Goal: Information Seeking & Learning: Learn about a topic

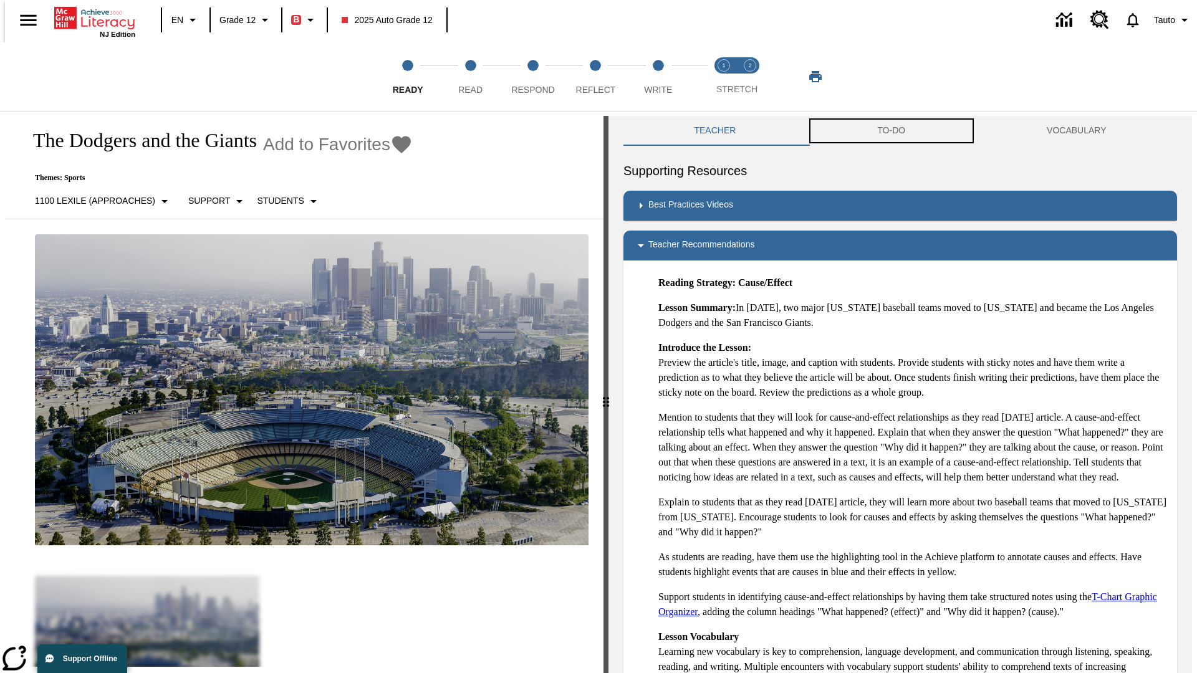
click at [891, 131] on button "TO-DO" at bounding box center [892, 131] width 170 height 30
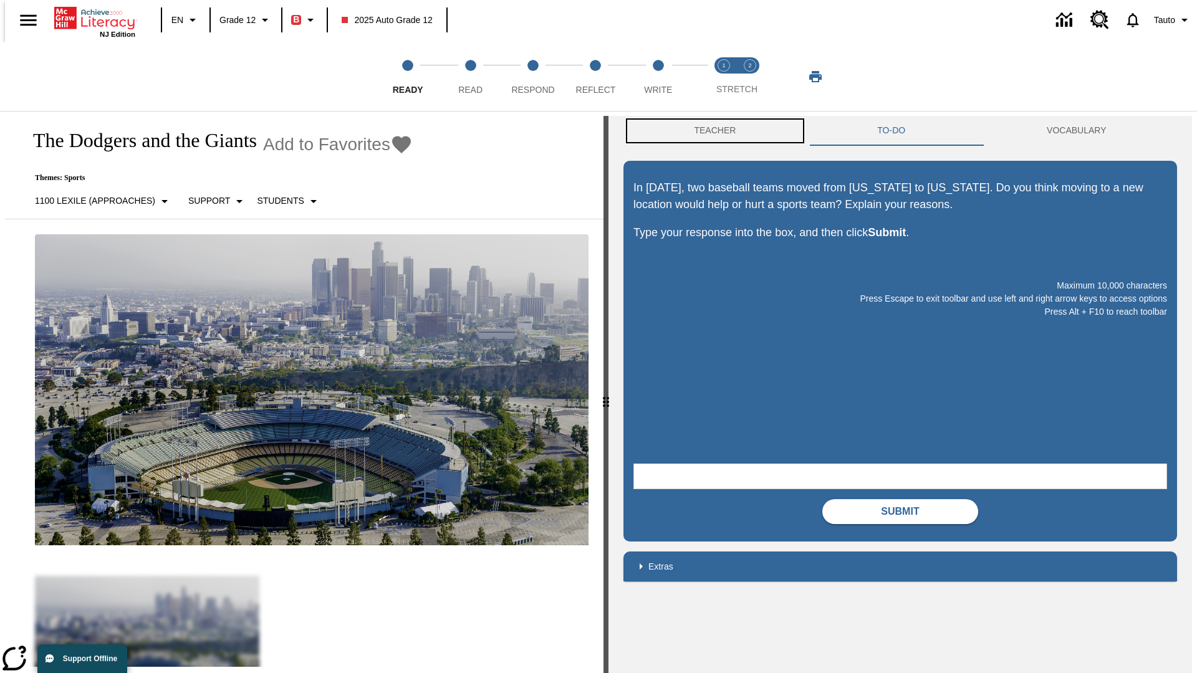
scroll to position [1, 0]
click at [711, 131] on button "Teacher" at bounding box center [714, 130] width 183 height 30
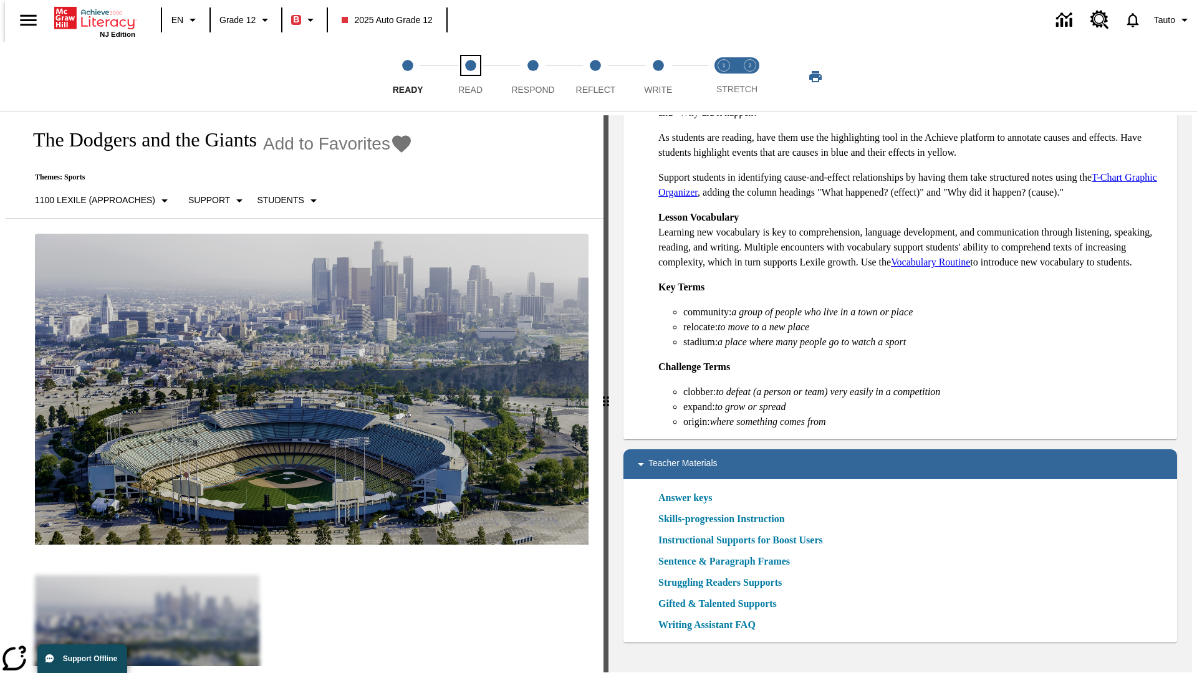
click at [470, 77] on span "Read" at bounding box center [470, 85] width 24 height 22
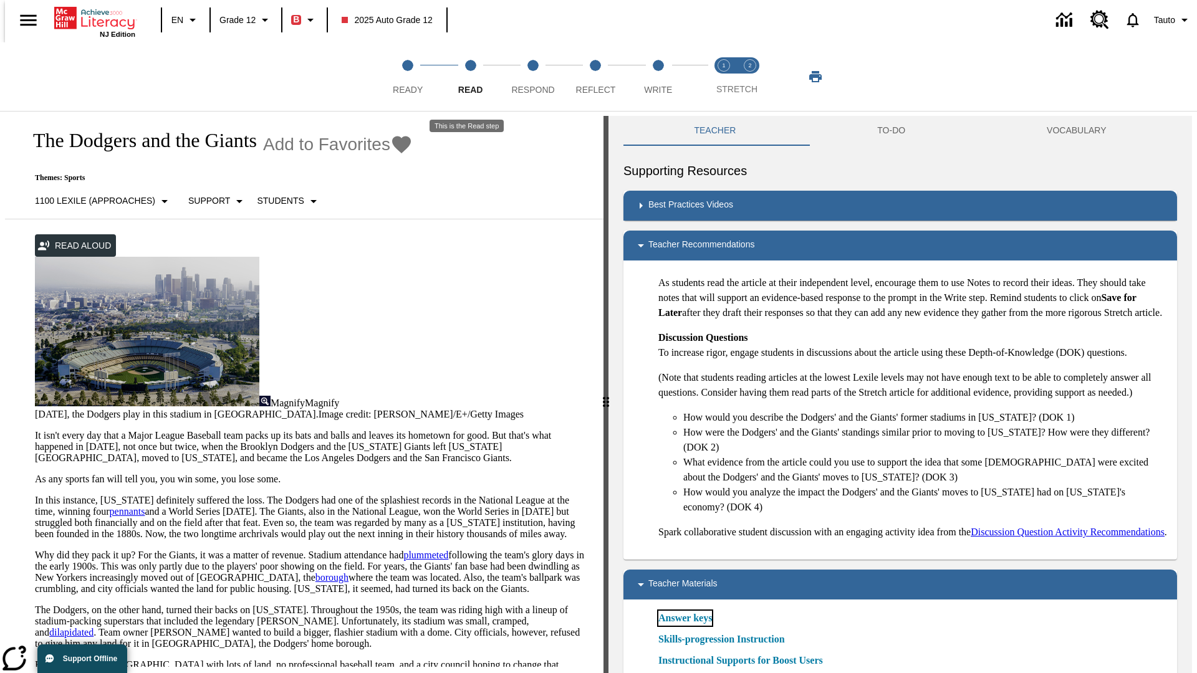
click at [684, 626] on link "Answer keys" at bounding box center [685, 618] width 54 height 15
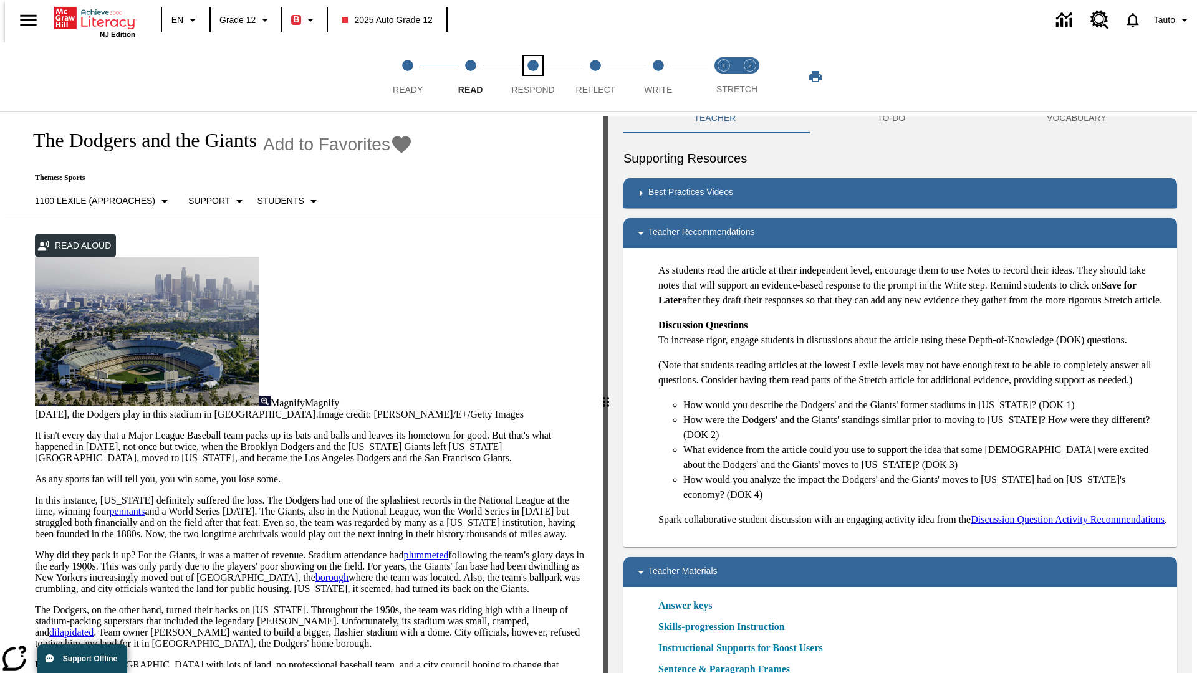
click at [533, 77] on span "Respond" at bounding box center [532, 85] width 43 height 22
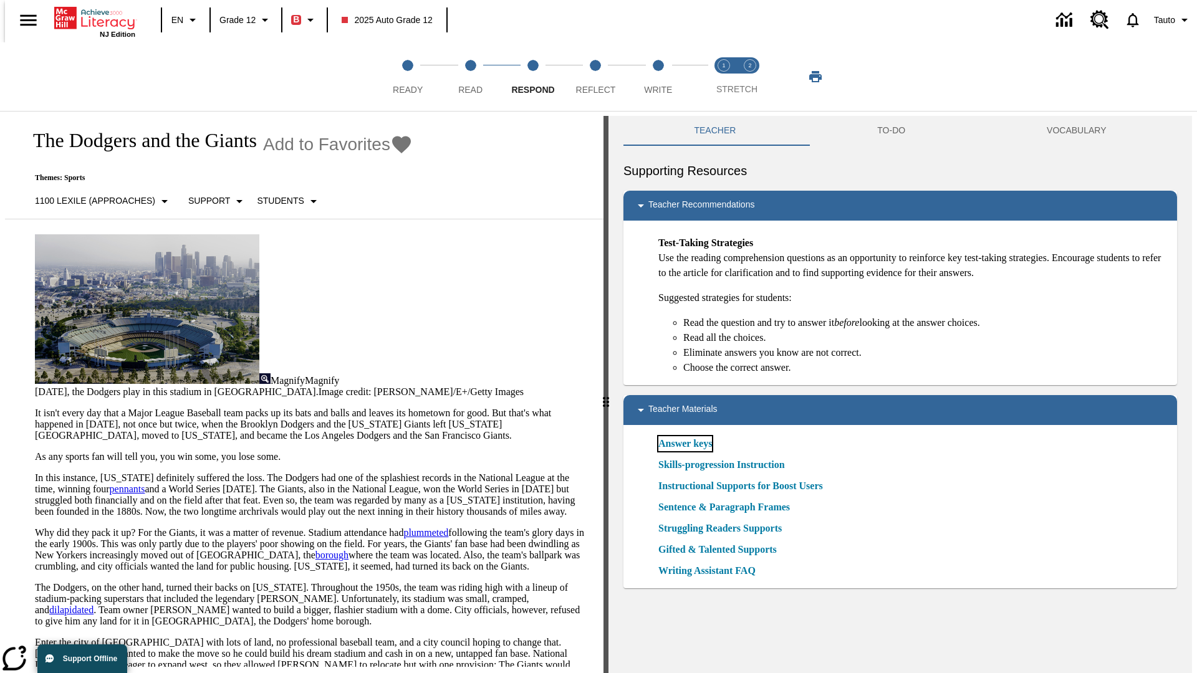
click at [684, 444] on link "Answer keys" at bounding box center [685, 443] width 54 height 15
click at [595, 77] on span "Reflect" at bounding box center [596, 85] width 40 height 22
